Goal: Transaction & Acquisition: Purchase product/service

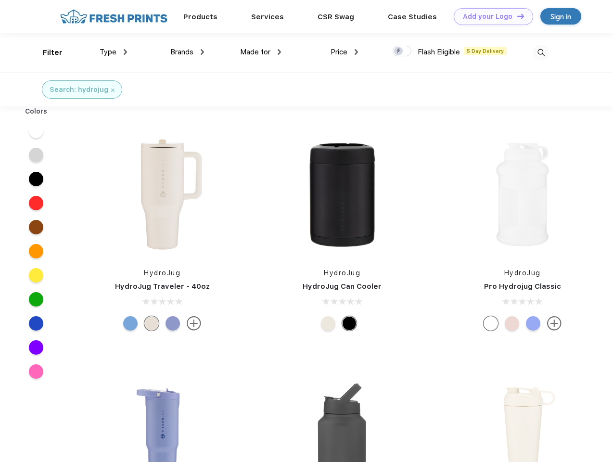
click at [490, 16] on link "Add your Logo Design Tool" at bounding box center [493, 16] width 79 height 17
click at [0, 0] on div "Design Tool" at bounding box center [0, 0] width 0 height 0
click at [516, 16] on link "Add your Logo Design Tool" at bounding box center [493, 16] width 79 height 17
click at [46, 52] on div "Filter" at bounding box center [53, 52] width 20 height 11
click at [114, 52] on span "Type" at bounding box center [108, 52] width 17 height 9
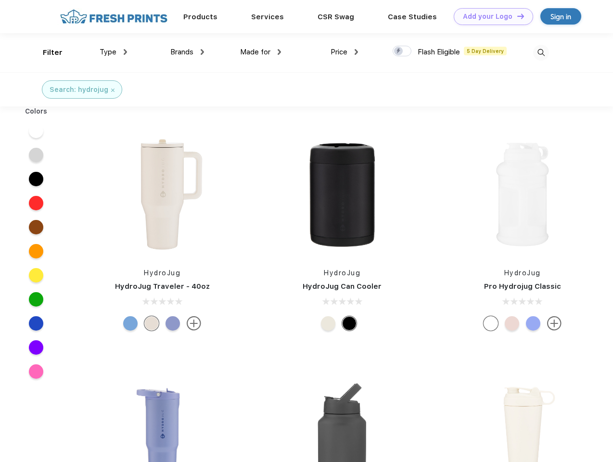
click at [187, 52] on span "Brands" at bounding box center [181, 52] width 23 height 9
click at [261, 52] on span "Made for" at bounding box center [255, 52] width 30 height 9
click at [345, 52] on span "Price" at bounding box center [339, 52] width 17 height 9
click at [402, 51] on div at bounding box center [402, 51] width 19 height 11
click at [399, 51] on input "checkbox" at bounding box center [396, 48] width 6 height 6
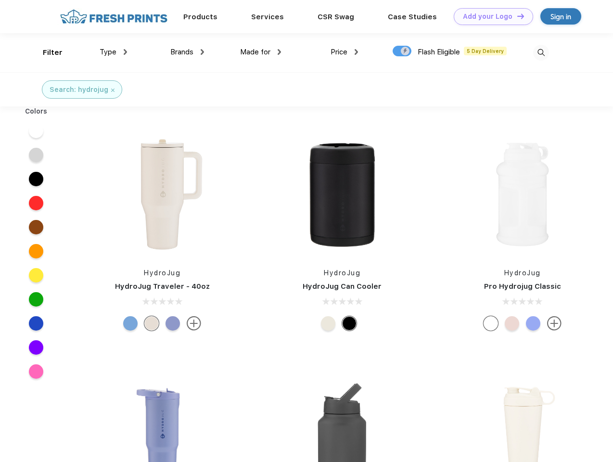
click at [541, 52] on img at bounding box center [541, 53] width 16 height 16
